Goal: Task Accomplishment & Management: Use online tool/utility

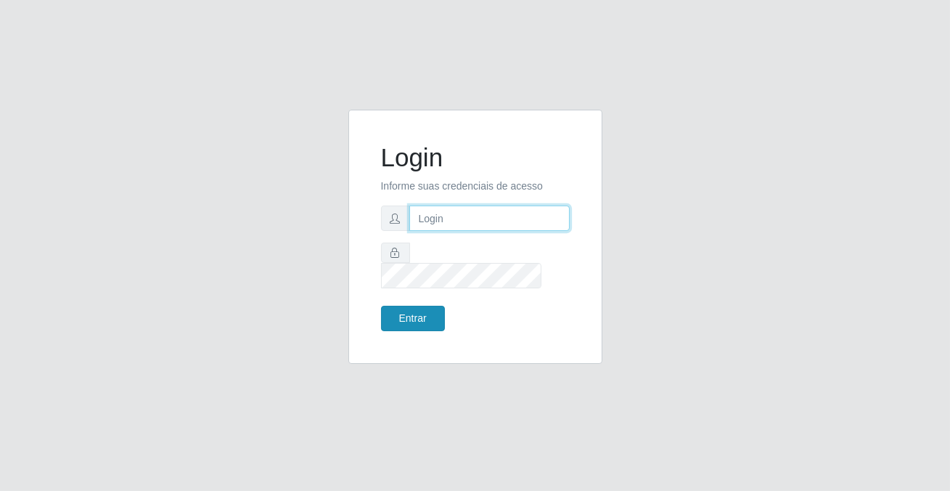
type input "[PERSON_NAME][EMAIL_ADDRESS][DOMAIN_NAME]"
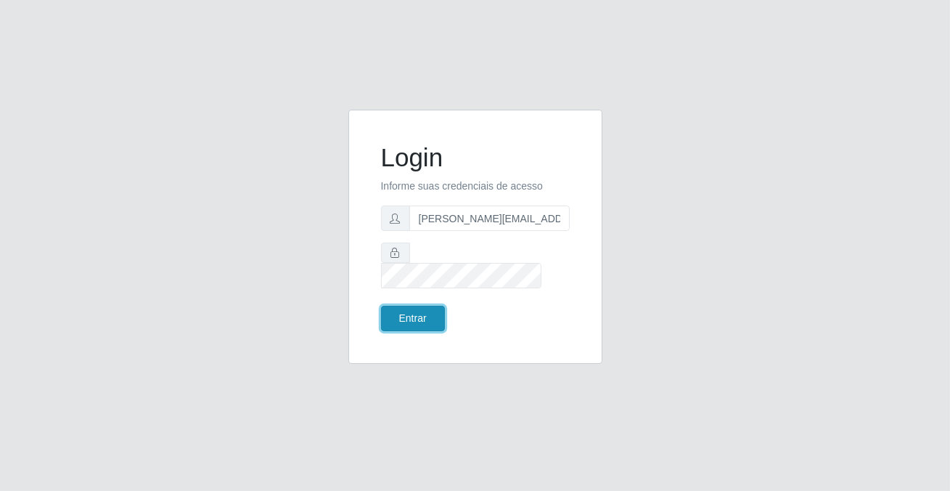
click at [414, 305] on button "Entrar" at bounding box center [413, 317] width 64 height 25
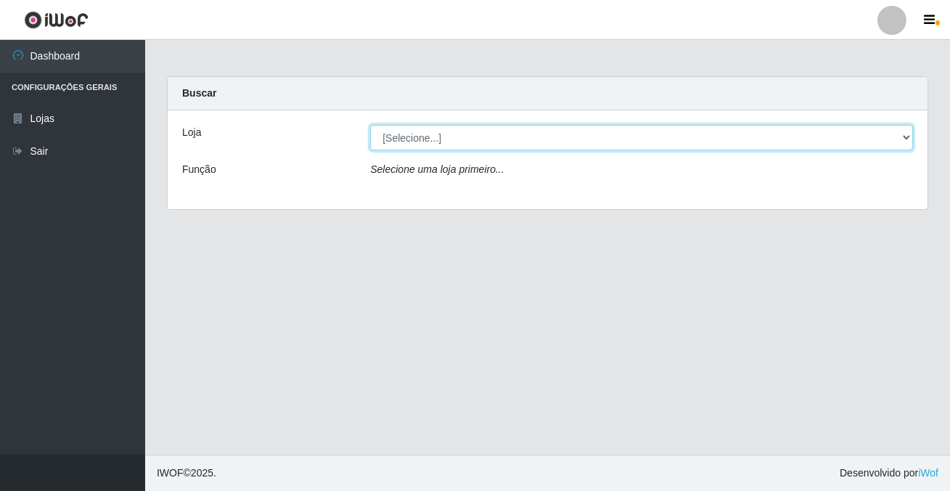
click at [426, 131] on select "[Selecione...] Rede Potiguar 2 - Macaíba" at bounding box center [641, 137] width 543 height 25
select select "101"
click at [370, 125] on select "[Selecione...] Rede Potiguar 2 - Macaíba" at bounding box center [641, 137] width 543 height 25
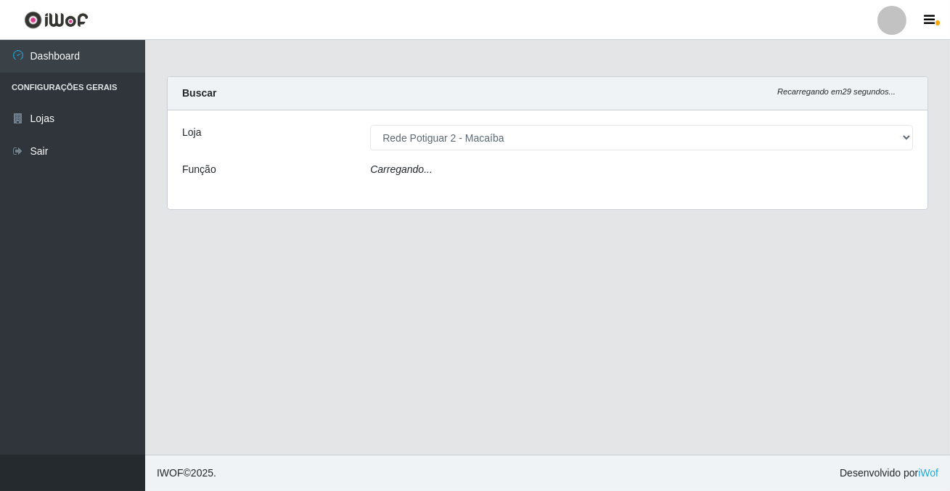
click at [428, 172] on div "Carregando..." at bounding box center [641, 172] width 565 height 21
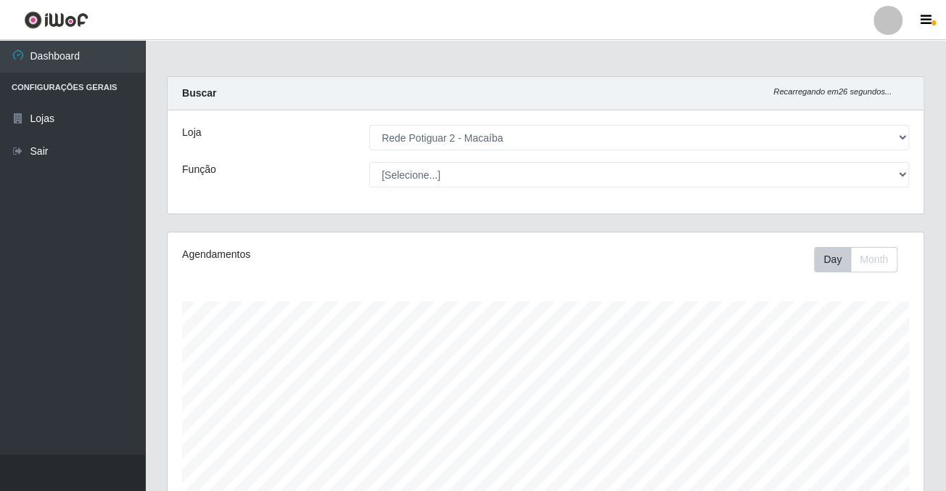
scroll to position [301, 755]
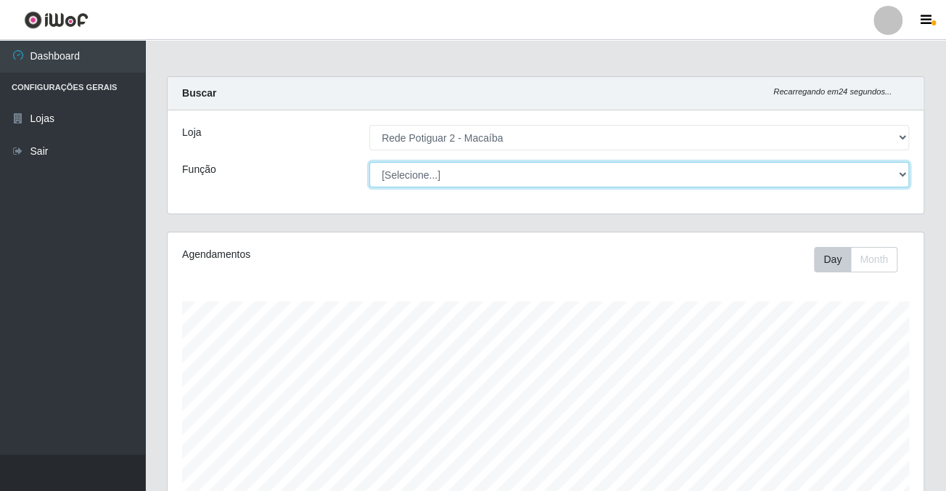
click at [428, 172] on select "[Selecione...] ASG ASG + ASG ++ Auxiliar de Estoque Balconista Embalador Reposi…" at bounding box center [639, 174] width 540 height 25
select select "1"
click at [369, 162] on select "[Selecione...] ASG ASG + ASG ++ Auxiliar de Estoque Balconista Embalador Reposi…" at bounding box center [639, 174] width 540 height 25
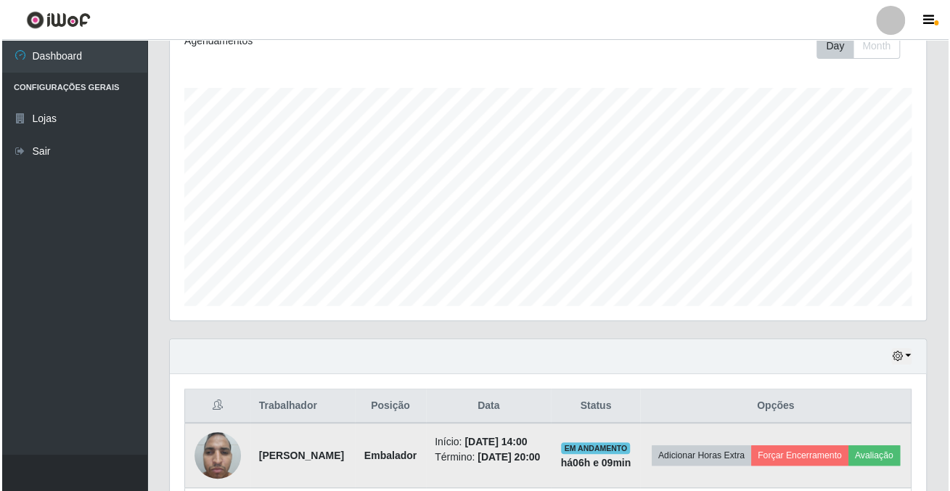
scroll to position [394, 0]
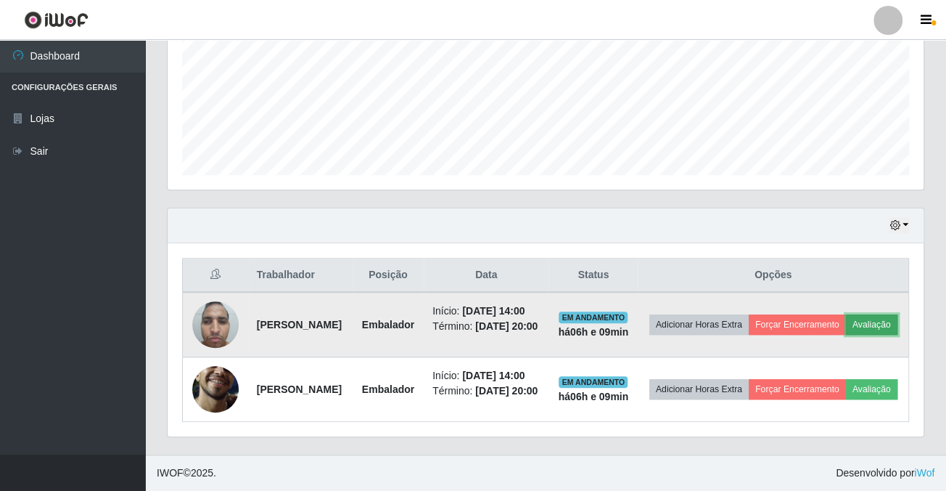
click at [846, 314] on button "Avaliação" at bounding box center [872, 324] width 52 height 20
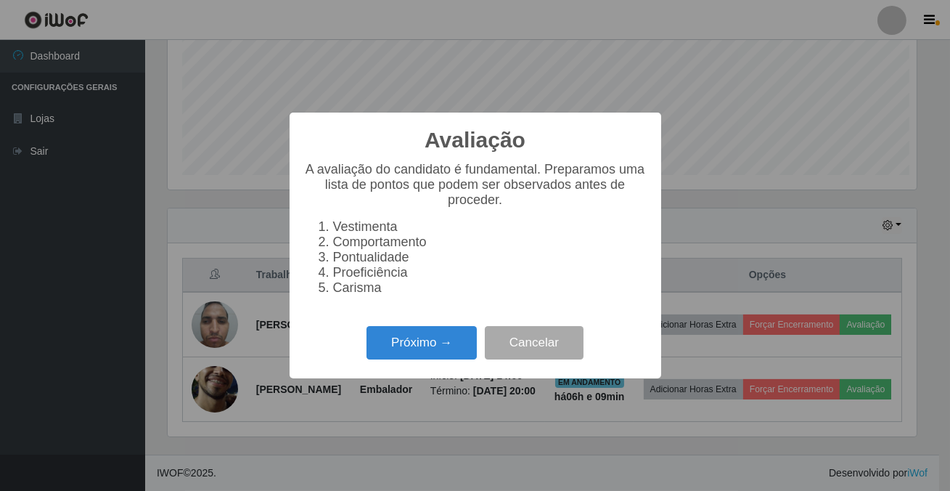
scroll to position [301, 748]
click at [455, 345] on button "Próximo →" at bounding box center [421, 343] width 110 height 34
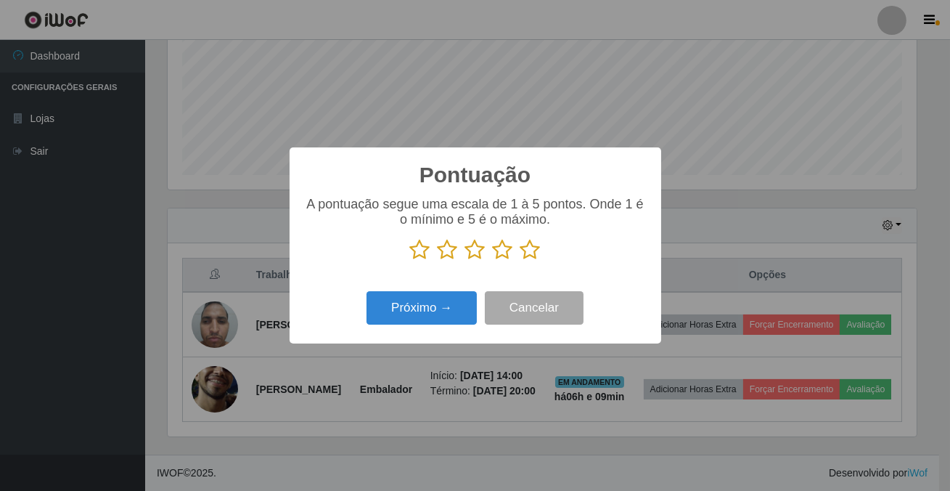
scroll to position [725347, 724899]
click at [530, 249] on icon at bounding box center [530, 250] width 20 height 22
click at [520, 261] on input "radio" at bounding box center [520, 261] width 0 height 0
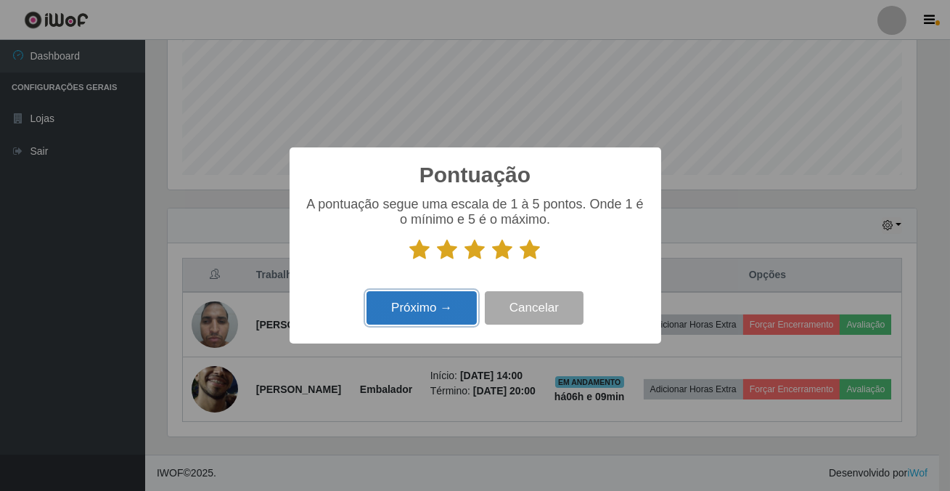
click at [440, 302] on button "Próximo →" at bounding box center [421, 308] width 110 height 34
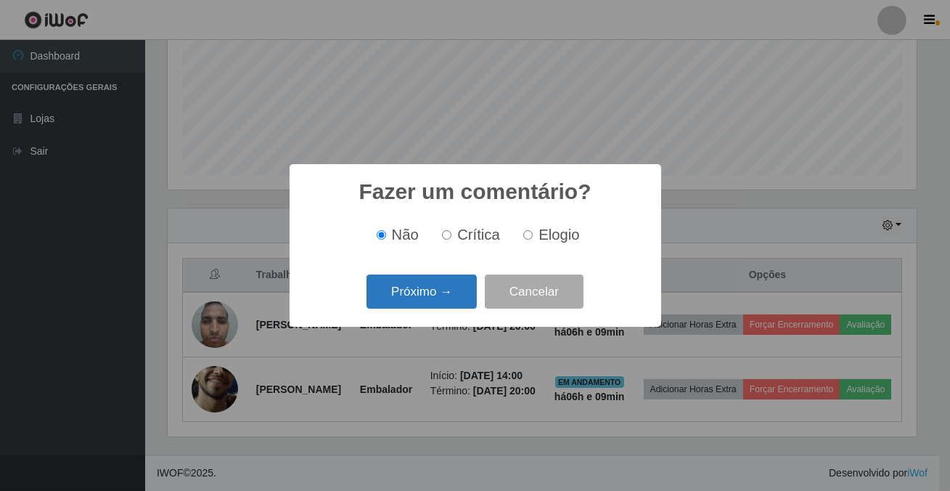
click at [438, 295] on button "Próximo →" at bounding box center [421, 291] width 110 height 34
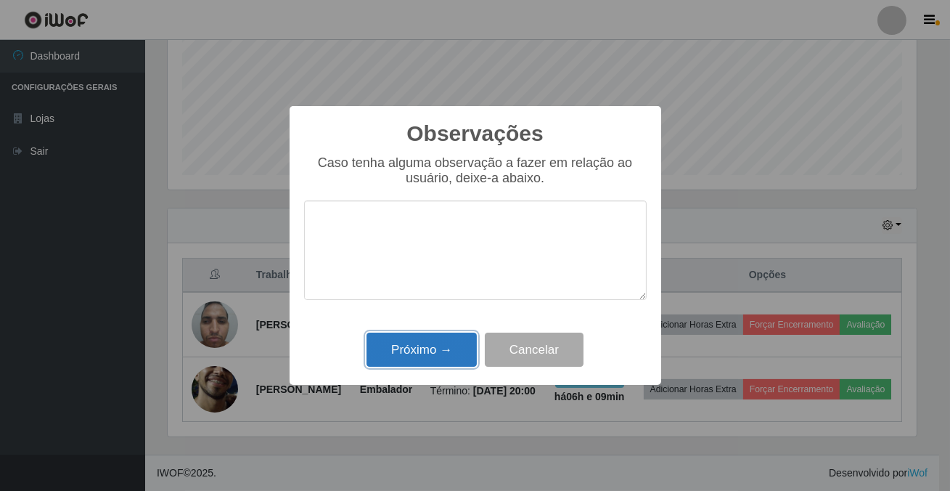
click at [438, 340] on button "Próximo →" at bounding box center [421, 349] width 110 height 34
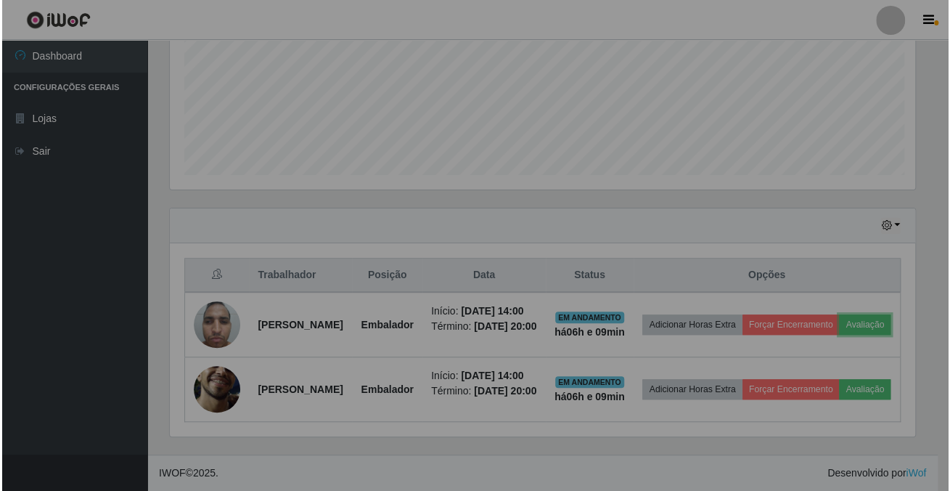
scroll to position [301, 755]
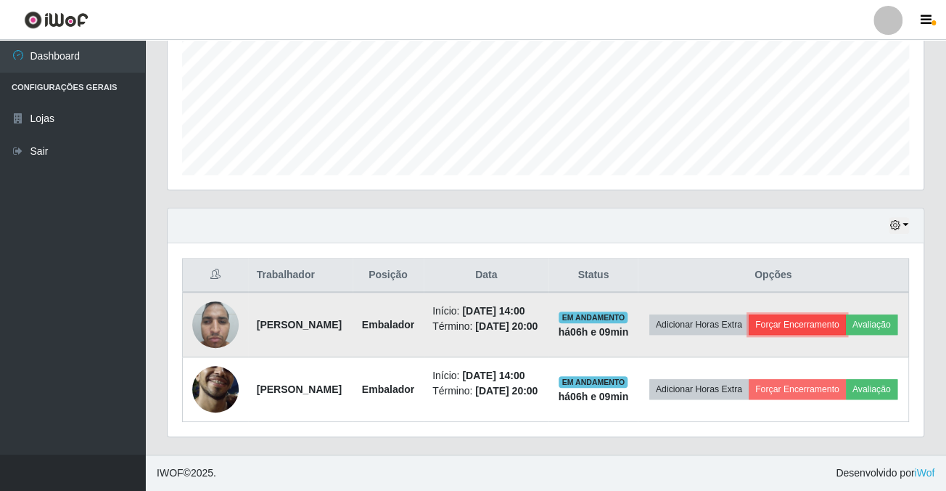
click at [828, 314] on button "Forçar Encerramento" at bounding box center [797, 324] width 97 height 20
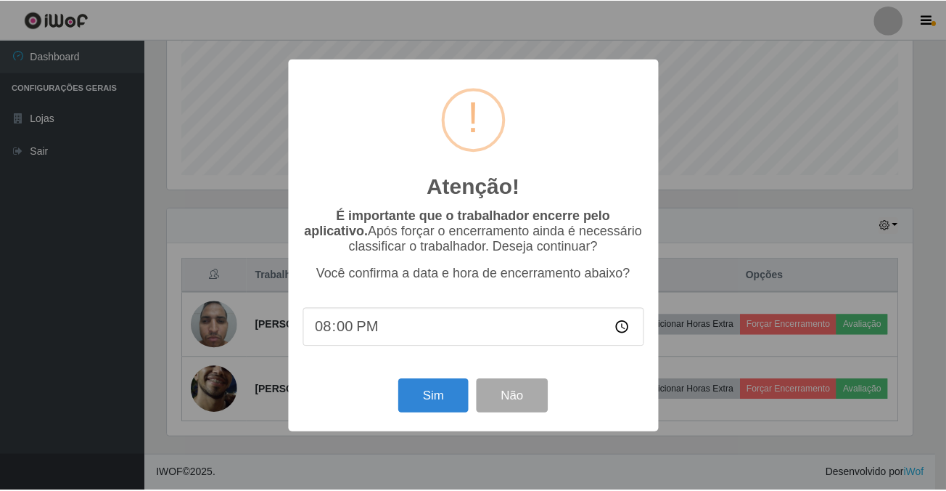
scroll to position [301, 748]
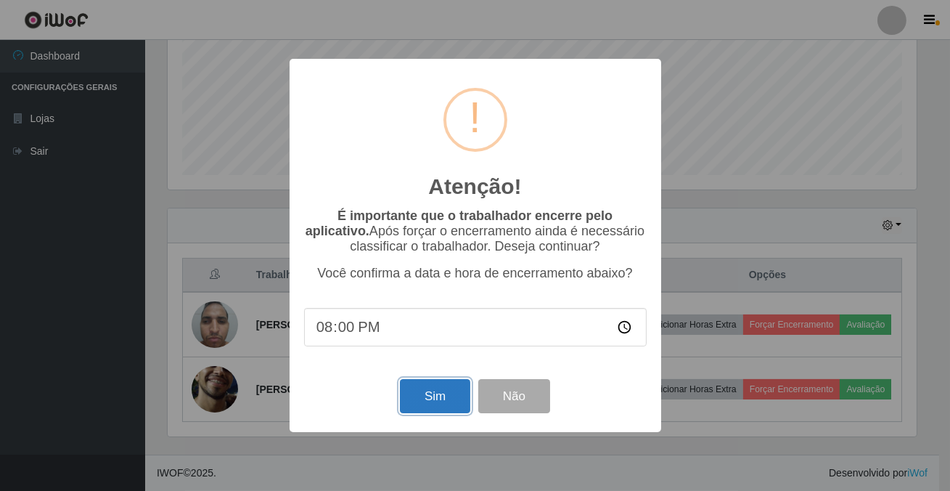
click at [437, 403] on button "Sim" at bounding box center [435, 396] width 70 height 34
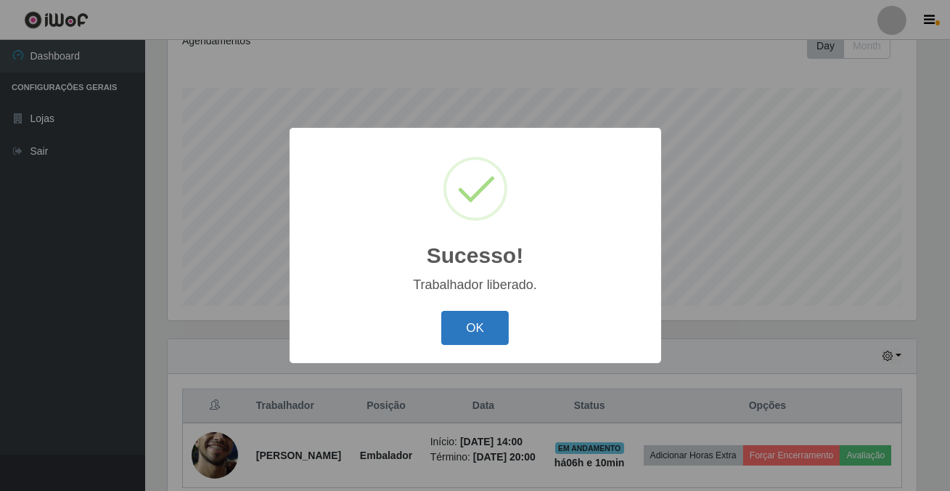
click at [452, 317] on button "OK" at bounding box center [474, 328] width 67 height 34
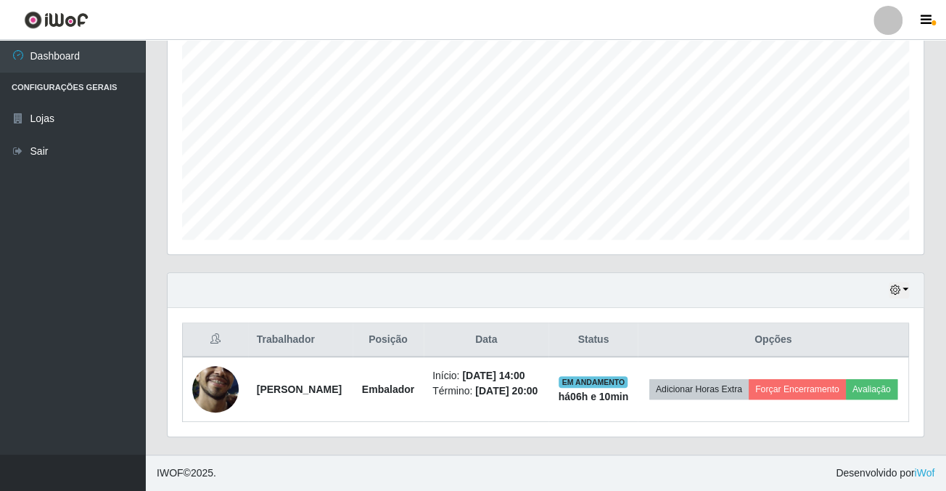
scroll to position [304, 0]
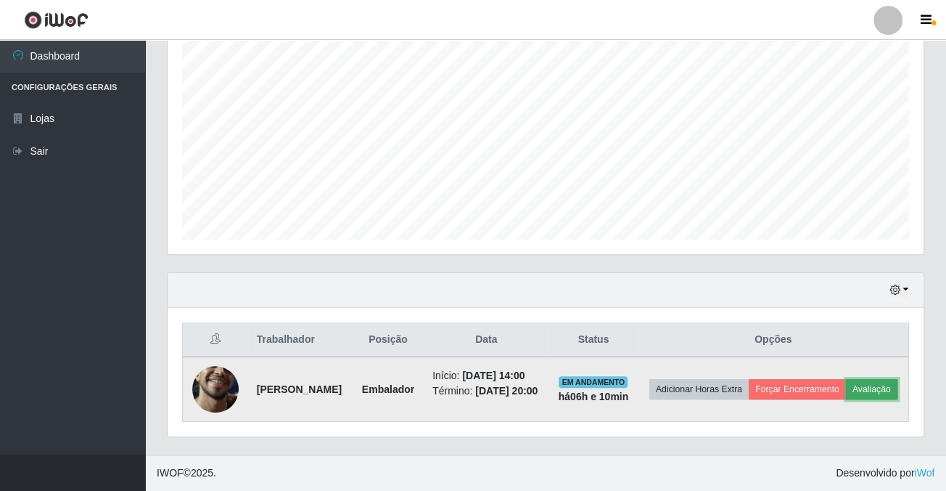
click at [846, 385] on button "Avaliação" at bounding box center [872, 389] width 52 height 20
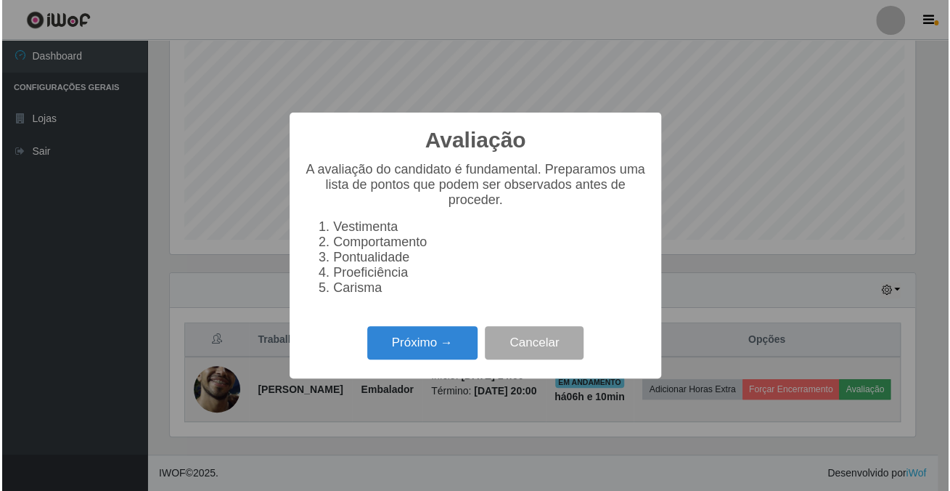
scroll to position [301, 748]
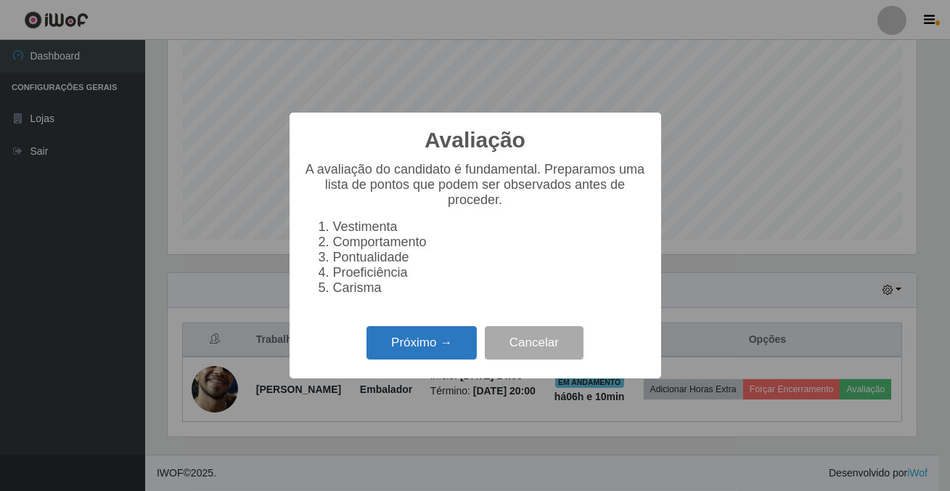
click at [411, 360] on button "Próximo →" at bounding box center [421, 343] width 110 height 34
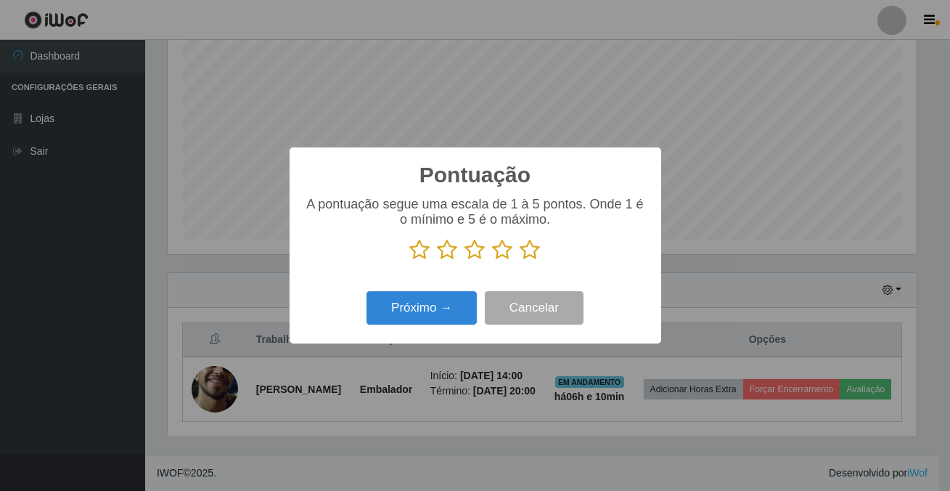
click at [522, 245] on icon at bounding box center [530, 250] width 20 height 22
click at [520, 261] on input "radio" at bounding box center [520, 261] width 0 height 0
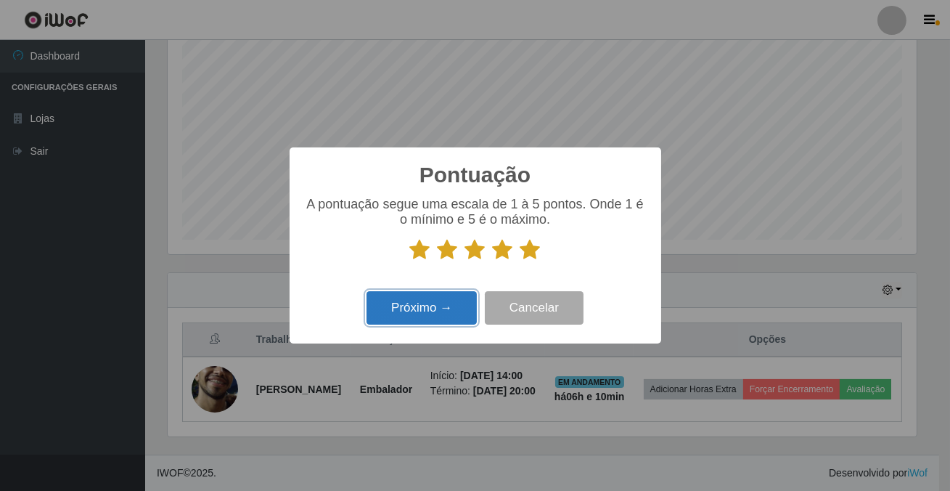
click at [450, 310] on button "Próximo →" at bounding box center [421, 308] width 110 height 34
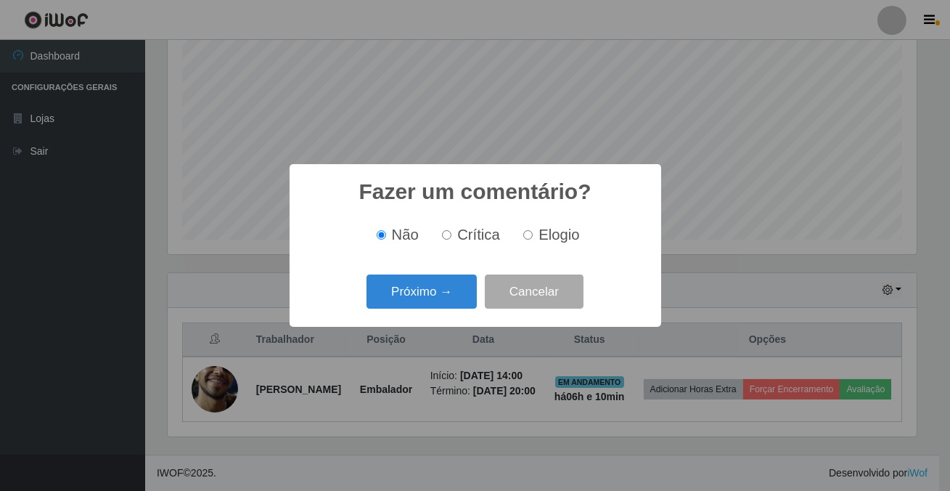
click at [455, 269] on div "Fazer um comentário? × Não Crítica Elogio Próximo → Cancelar" at bounding box center [476, 245] width 372 height 163
click at [422, 294] on button "Próximo →" at bounding box center [421, 291] width 110 height 34
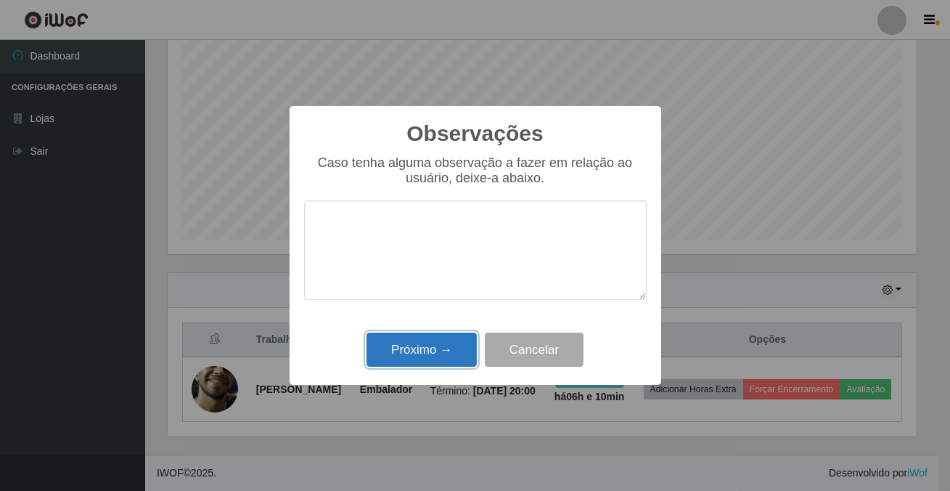
click at [423, 351] on button "Próximo →" at bounding box center [421, 349] width 110 height 34
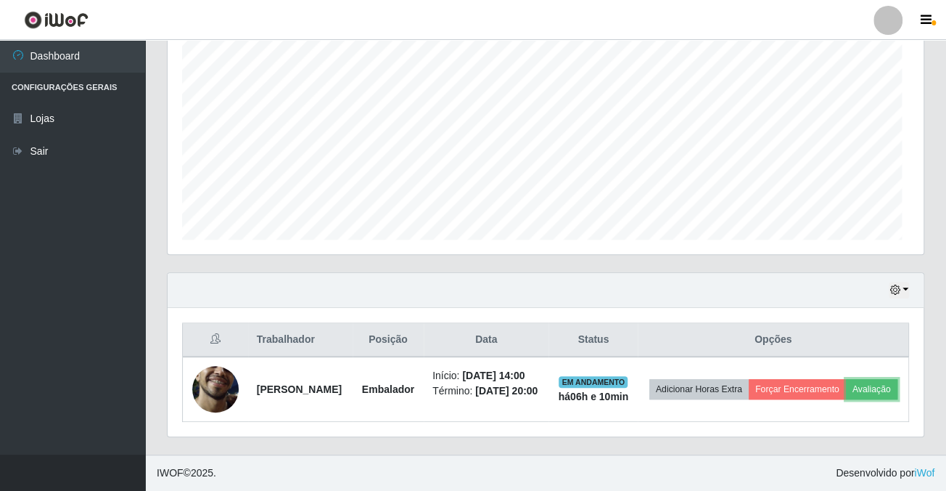
scroll to position [301, 755]
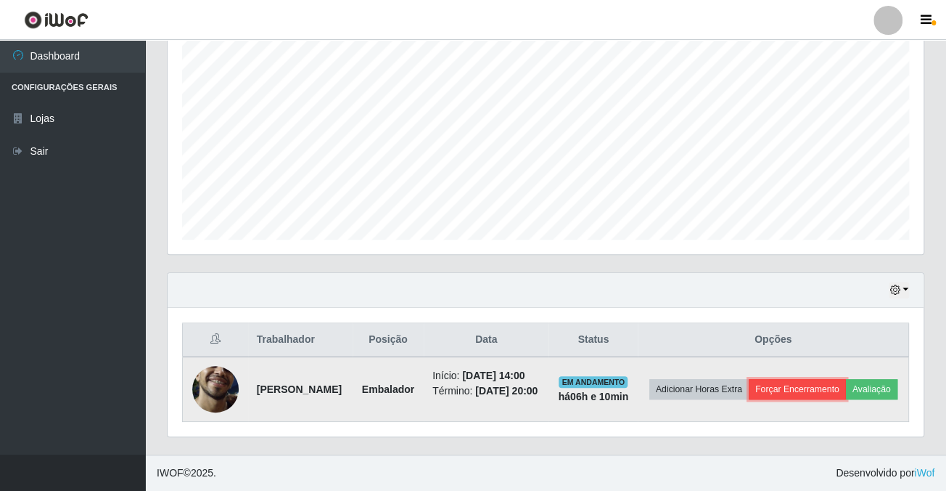
click at [846, 386] on button "Forçar Encerramento" at bounding box center [797, 389] width 97 height 20
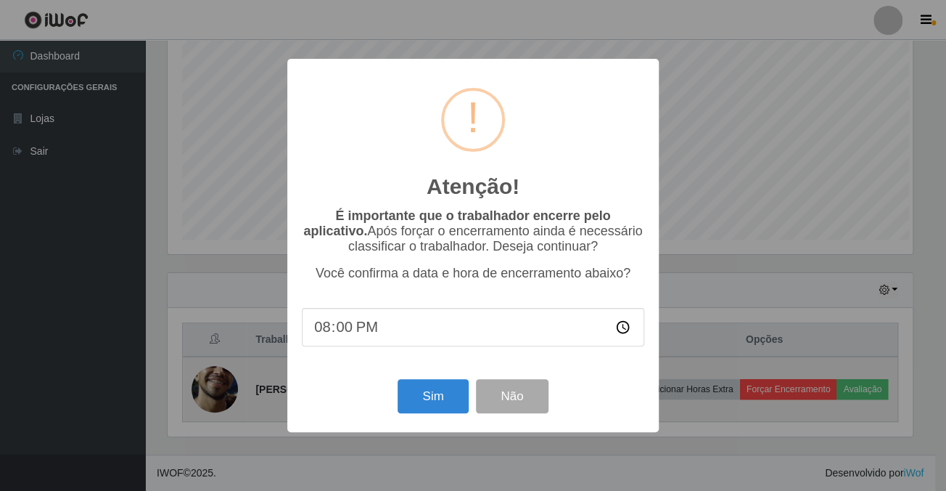
scroll to position [301, 748]
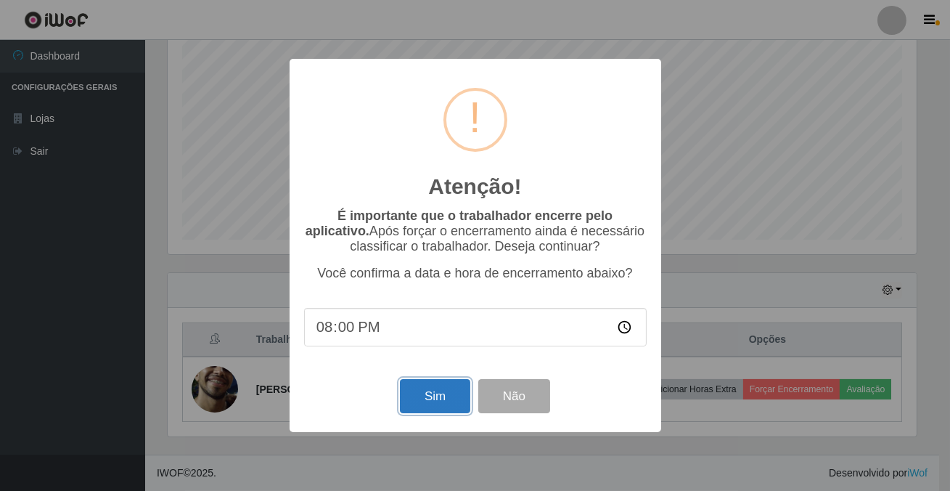
click at [431, 392] on button "Sim" at bounding box center [435, 396] width 70 height 34
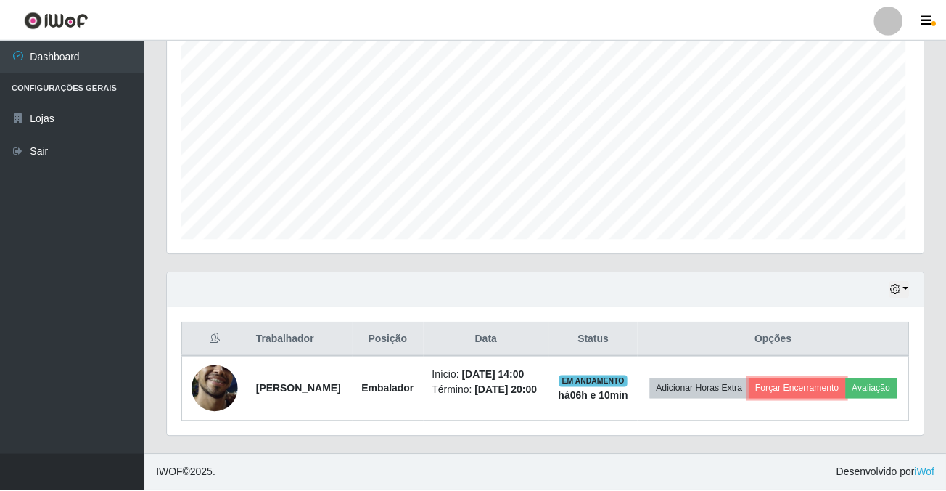
scroll to position [0, 0]
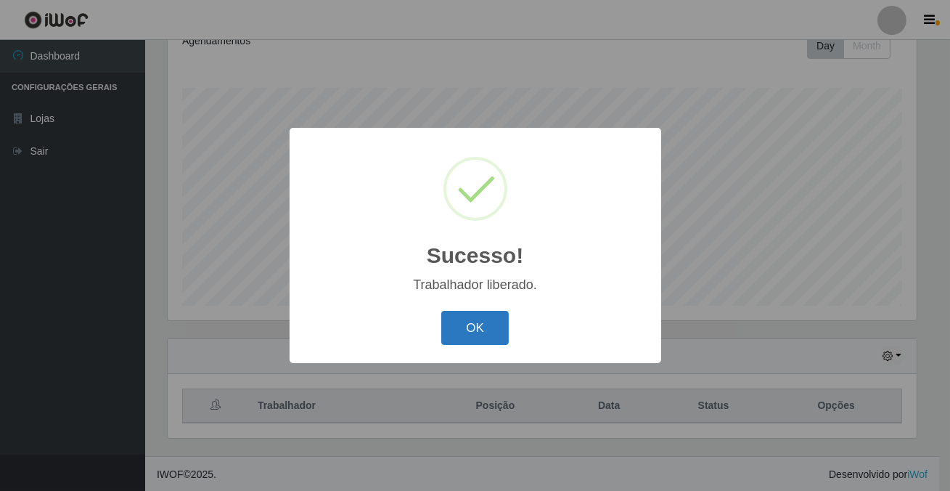
click at [479, 311] on button "OK" at bounding box center [474, 328] width 67 height 34
